Goal: Transaction & Acquisition: Book appointment/travel/reservation

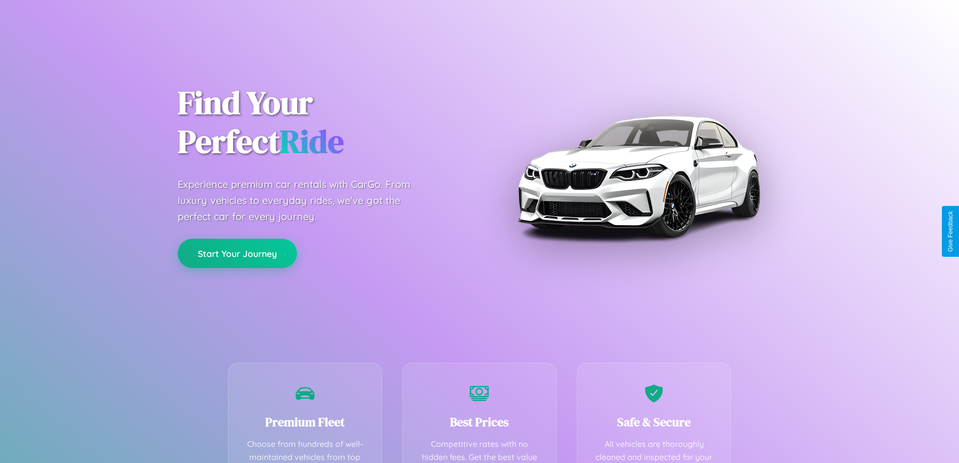
click at [237, 253] on button "Start Your Journey" at bounding box center [237, 253] width 119 height 29
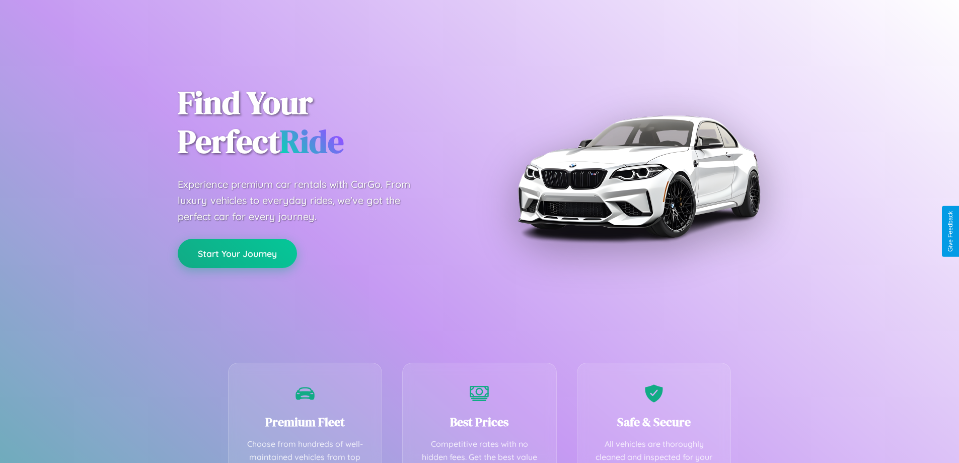
click at [237, 253] on button "Start Your Journey" at bounding box center [237, 253] width 119 height 29
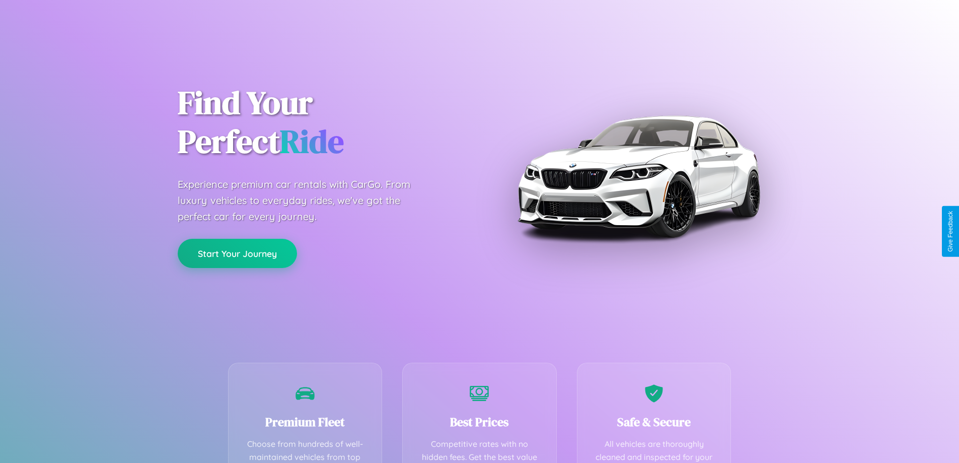
click at [237, 253] on button "Start Your Journey" at bounding box center [237, 253] width 119 height 29
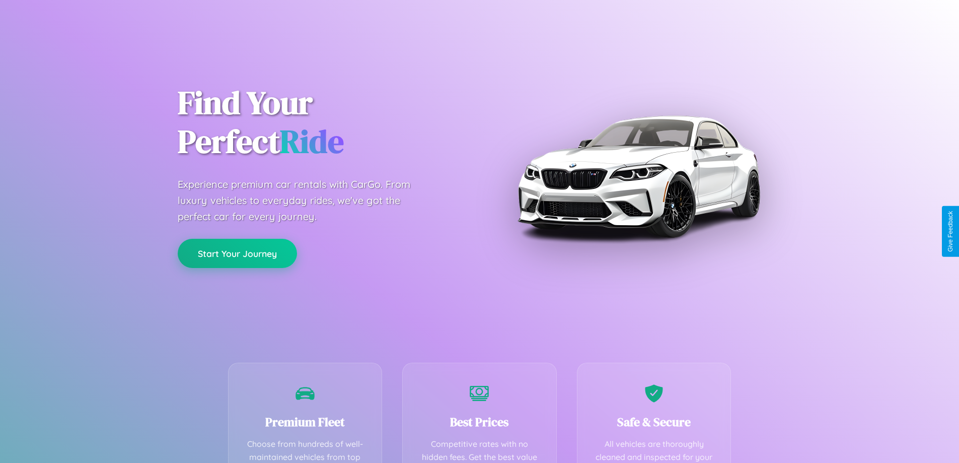
click at [237, 253] on button "Start Your Journey" at bounding box center [237, 253] width 119 height 29
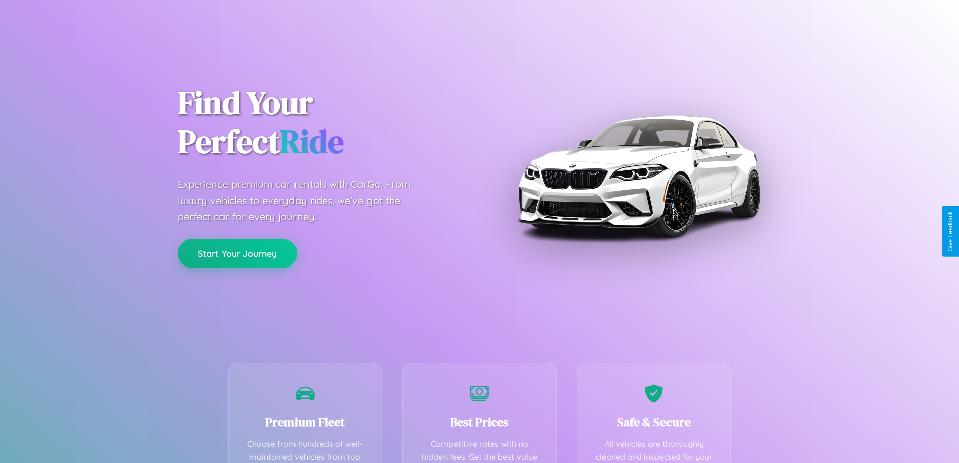
click at [237, 253] on button "Start Your Journey" at bounding box center [237, 253] width 119 height 29
